Goal: Task Accomplishment & Management: Use online tool/utility

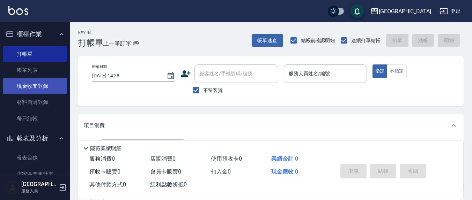
drag, startPoint x: 41, startPoint y: 89, endPoint x: 50, endPoint y: 88, distance: 9.1
click at [41, 89] on link "現金收支登錄" at bounding box center [35, 86] width 64 height 16
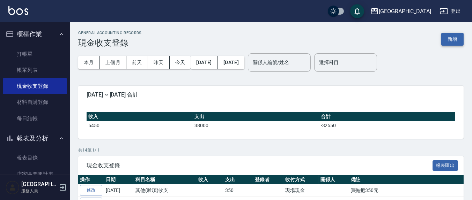
click at [456, 39] on button "新增" at bounding box center [452, 39] width 22 height 13
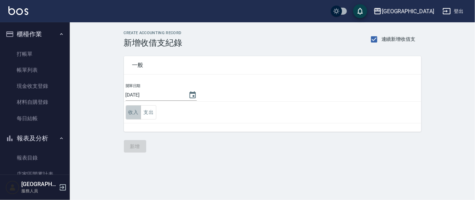
click at [131, 114] on button "收入" at bounding box center [134, 112] width 16 height 14
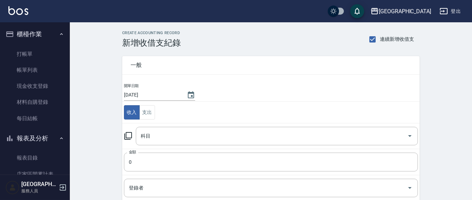
click at [132, 137] on icon at bounding box center [128, 136] width 8 height 8
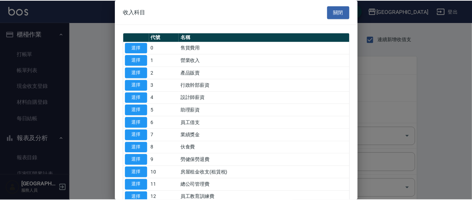
scroll to position [73, 0]
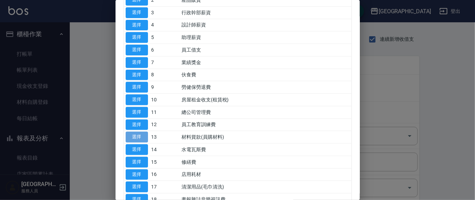
click at [130, 138] on button "選擇" at bounding box center [137, 137] width 22 height 11
type input "13 材料貨款(員購材料)"
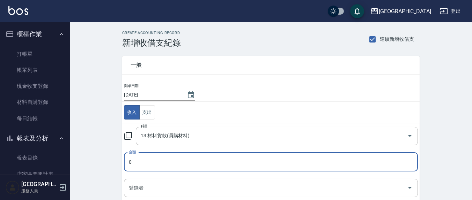
click at [160, 160] on input "0" at bounding box center [271, 162] width 294 height 19
type input "350"
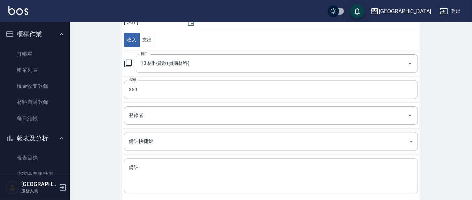
click at [152, 163] on div "x 備註" at bounding box center [271, 175] width 294 height 35
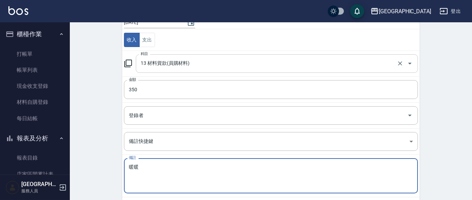
type textarea "宣"
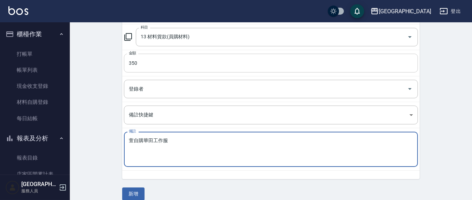
scroll to position [107, 0]
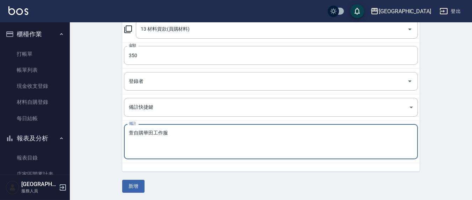
click at [135, 131] on textarea "萱自購華田工作服" at bounding box center [271, 142] width 284 height 24
type textarea "萱 自購華田工作服"
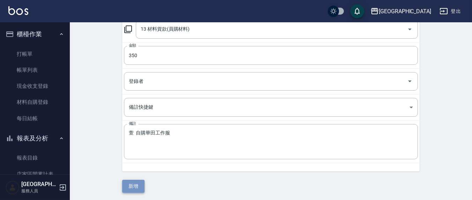
click at [132, 184] on button "新增" at bounding box center [133, 186] width 22 height 13
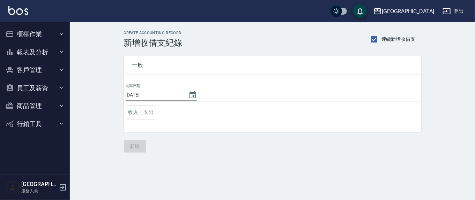
click at [36, 38] on button "櫃檯作業" at bounding box center [35, 34] width 64 height 18
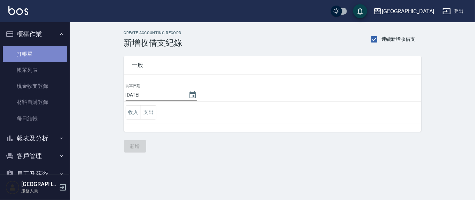
drag, startPoint x: 39, startPoint y: 57, endPoint x: 32, endPoint y: 58, distance: 7.7
click at [39, 57] on link "打帳單" at bounding box center [35, 54] width 64 height 16
